Goal: Find specific page/section: Find specific page/section

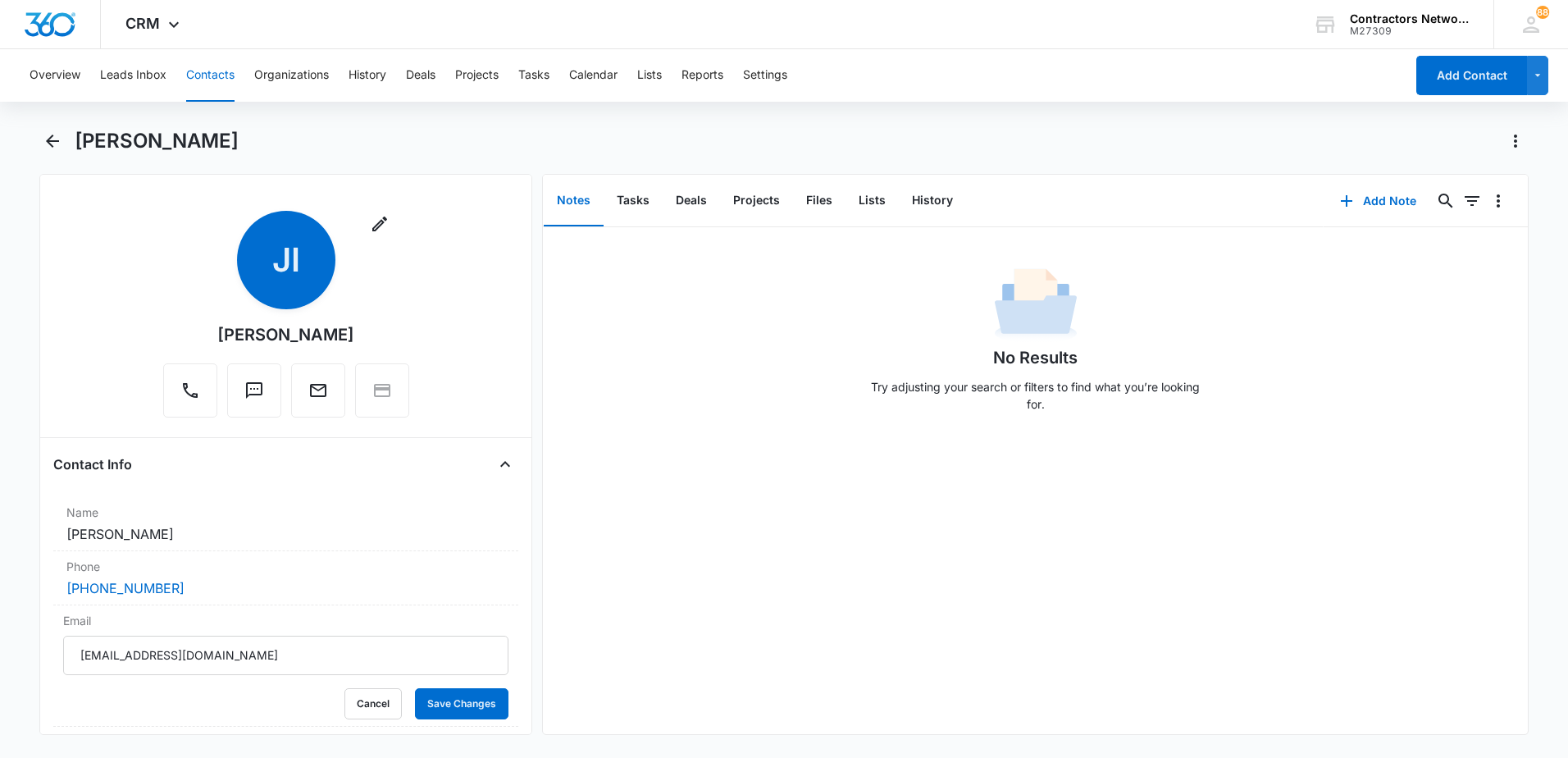
scroll to position [246, 0]
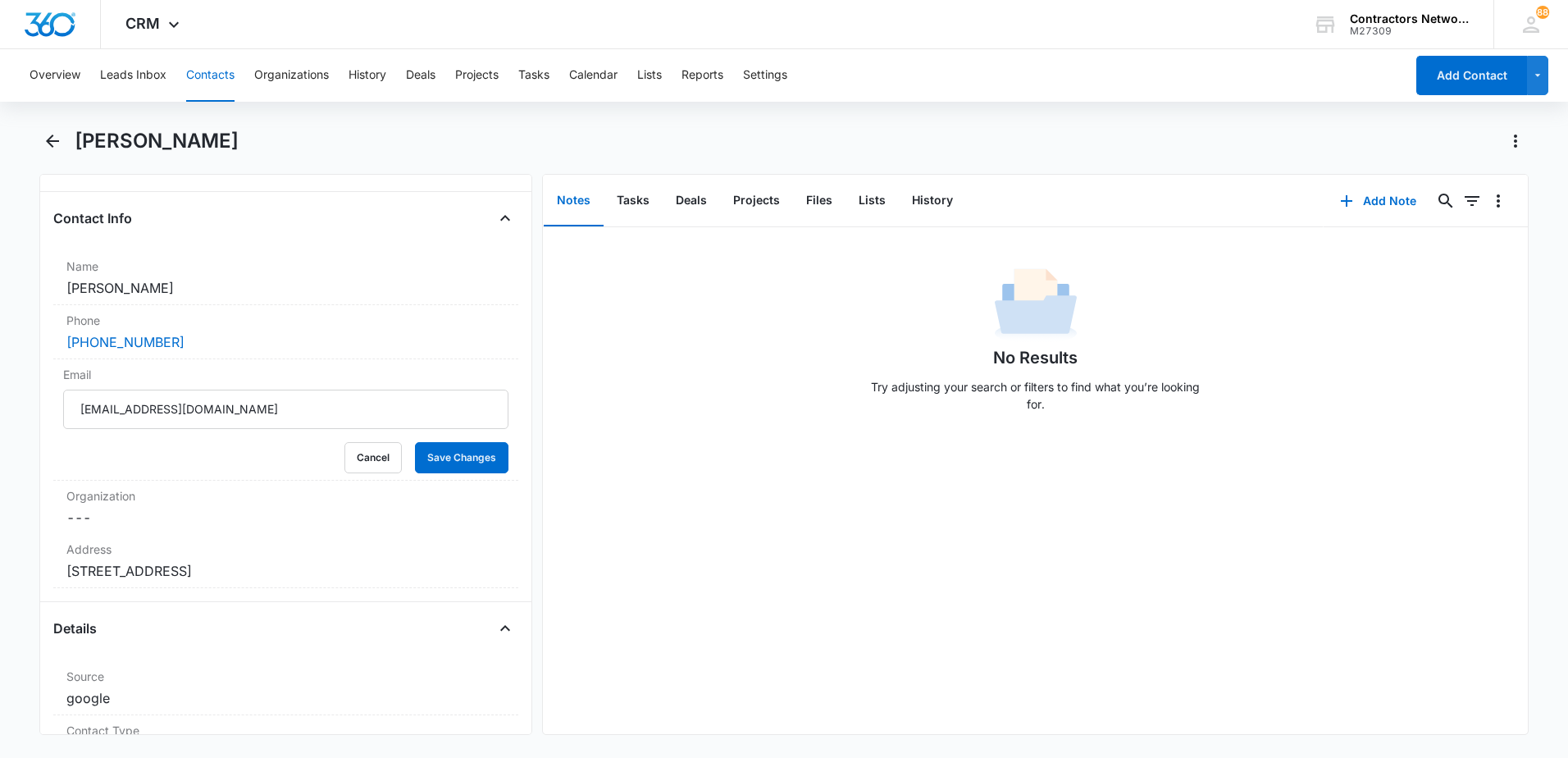
click at [215, 77] on button "Contacts" at bounding box center [211, 75] width 48 height 52
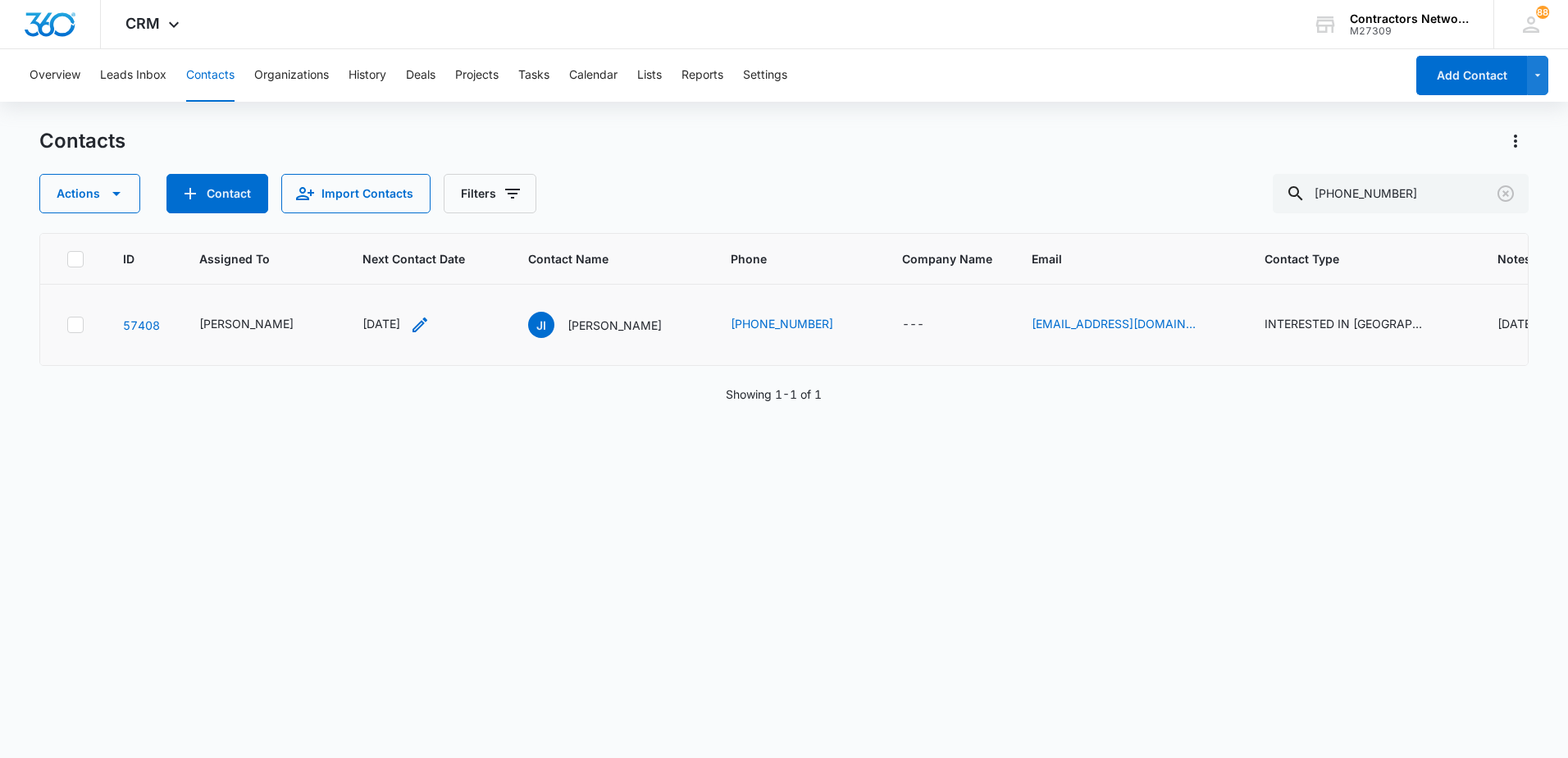
click at [427, 327] on icon "Next Contact Date - 1759104000 - Select to Edit Field" at bounding box center [420, 324] width 15 height 15
click at [1505, 196] on icon "Clear" at bounding box center [1505, 193] width 19 height 19
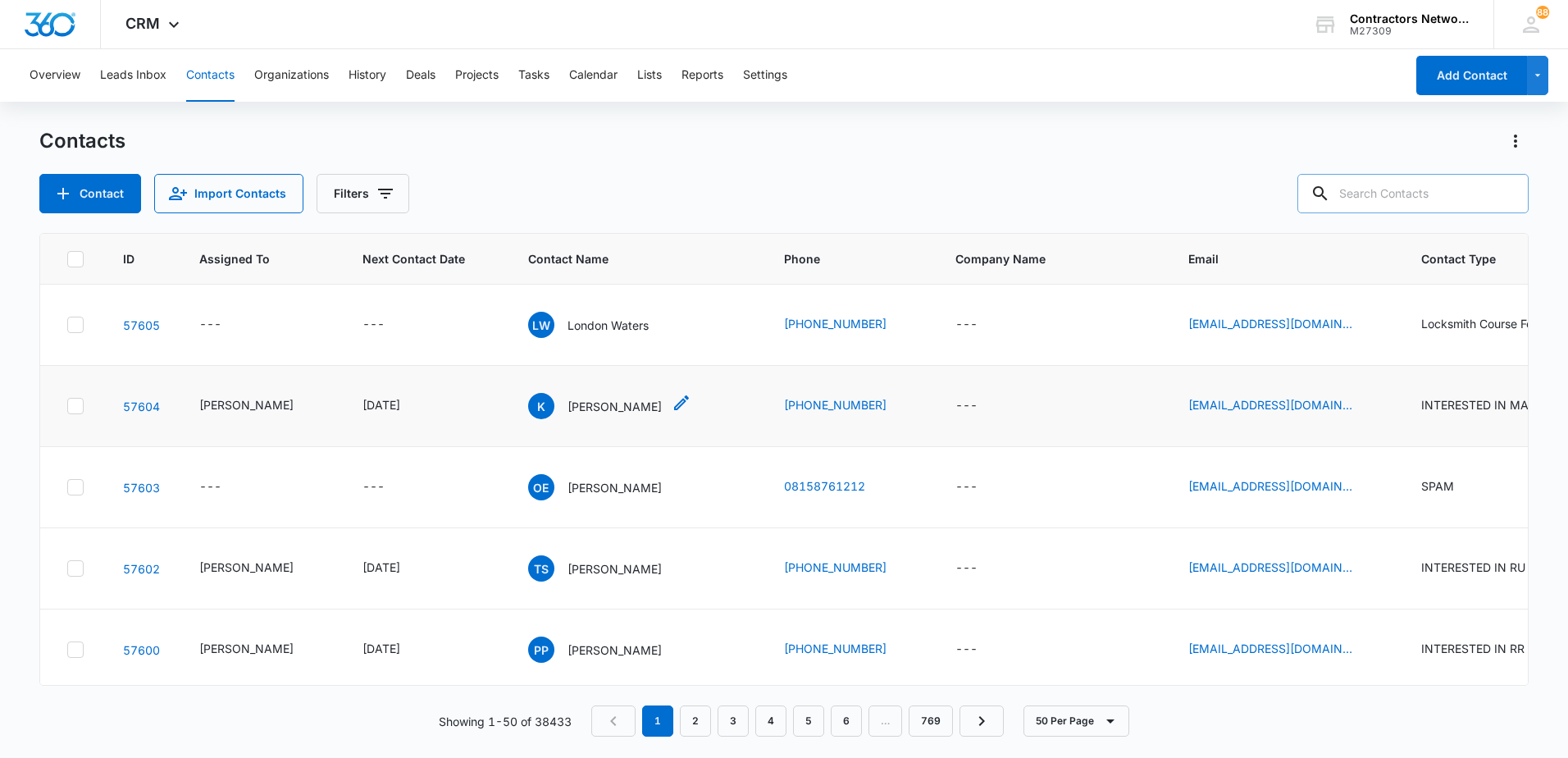
click at [571, 410] on p "[PERSON_NAME]" at bounding box center [615, 406] width 95 height 17
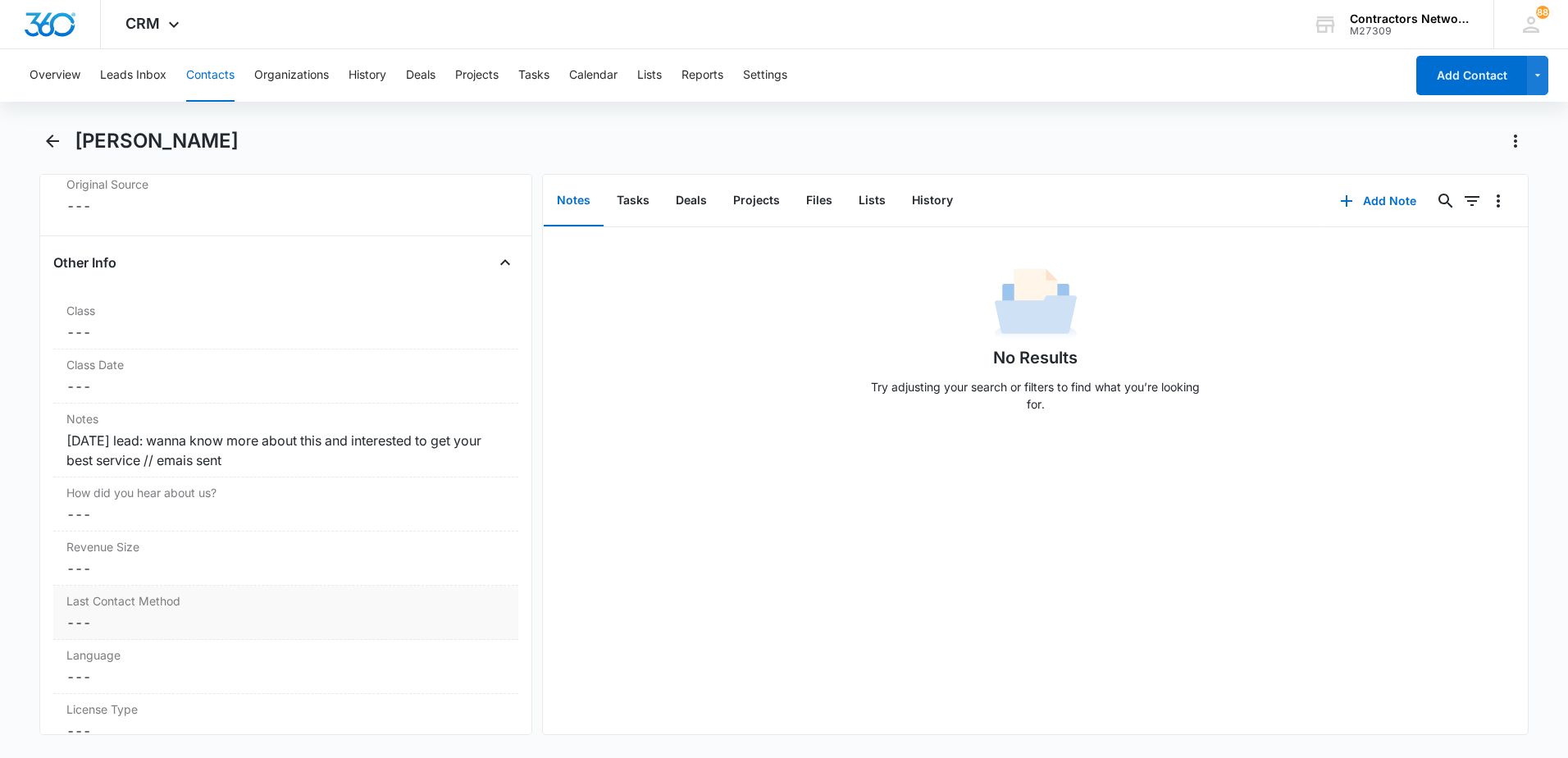
scroll to position [1886, 0]
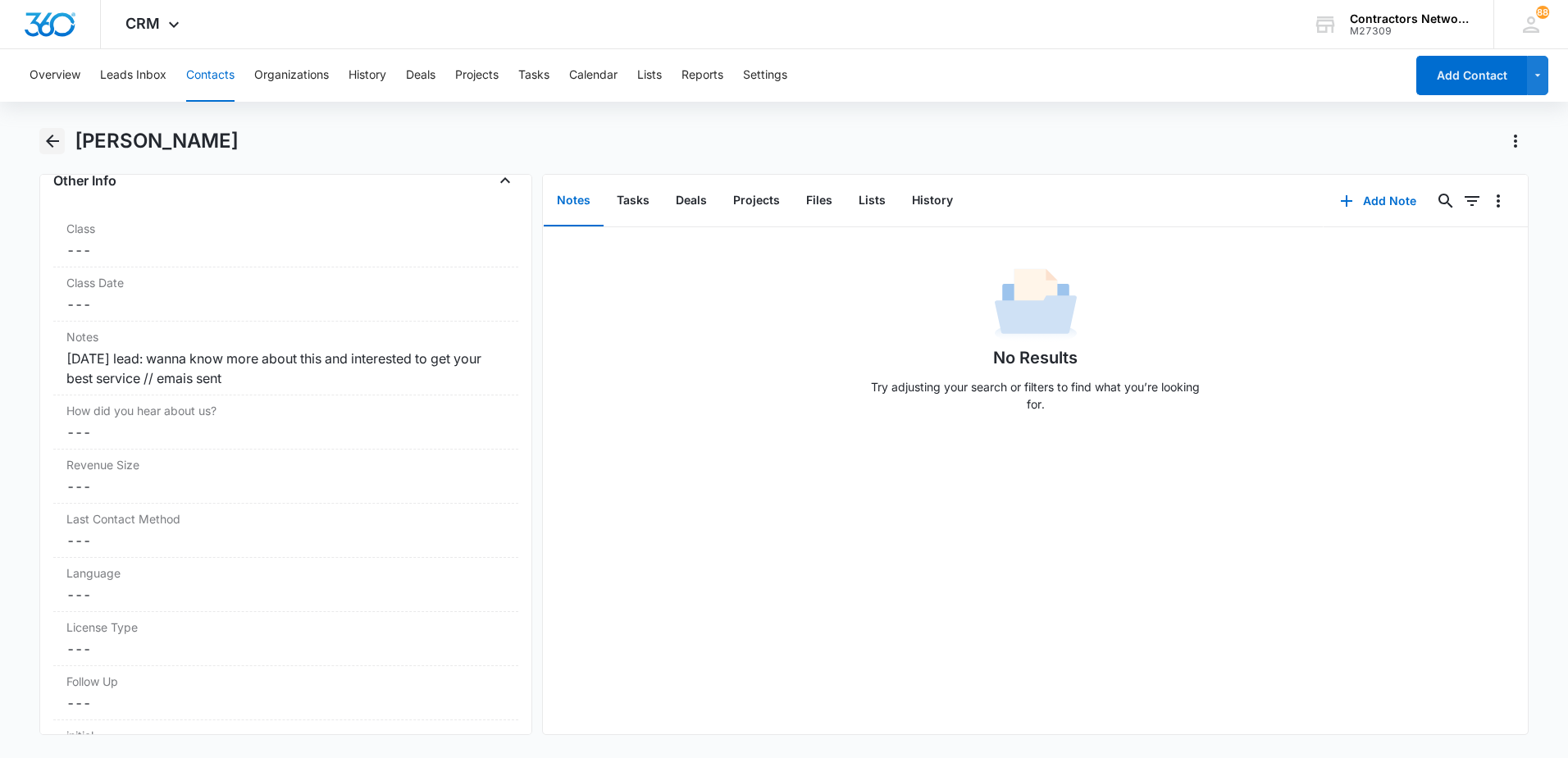
click at [50, 143] on icon "Back" at bounding box center [52, 141] width 19 height 19
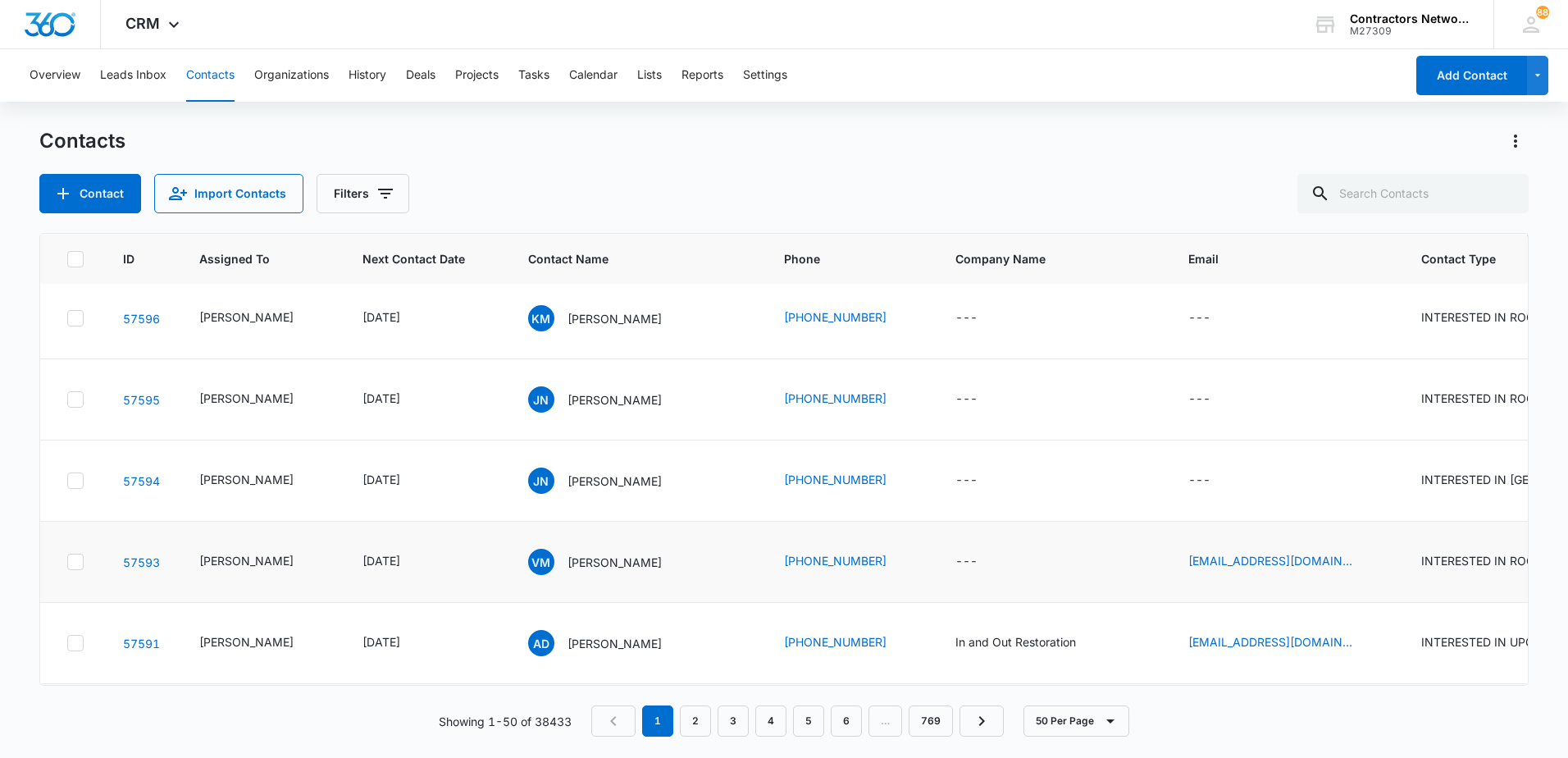
scroll to position [738, 0]
